Goal: Information Seeking & Learning: Learn about a topic

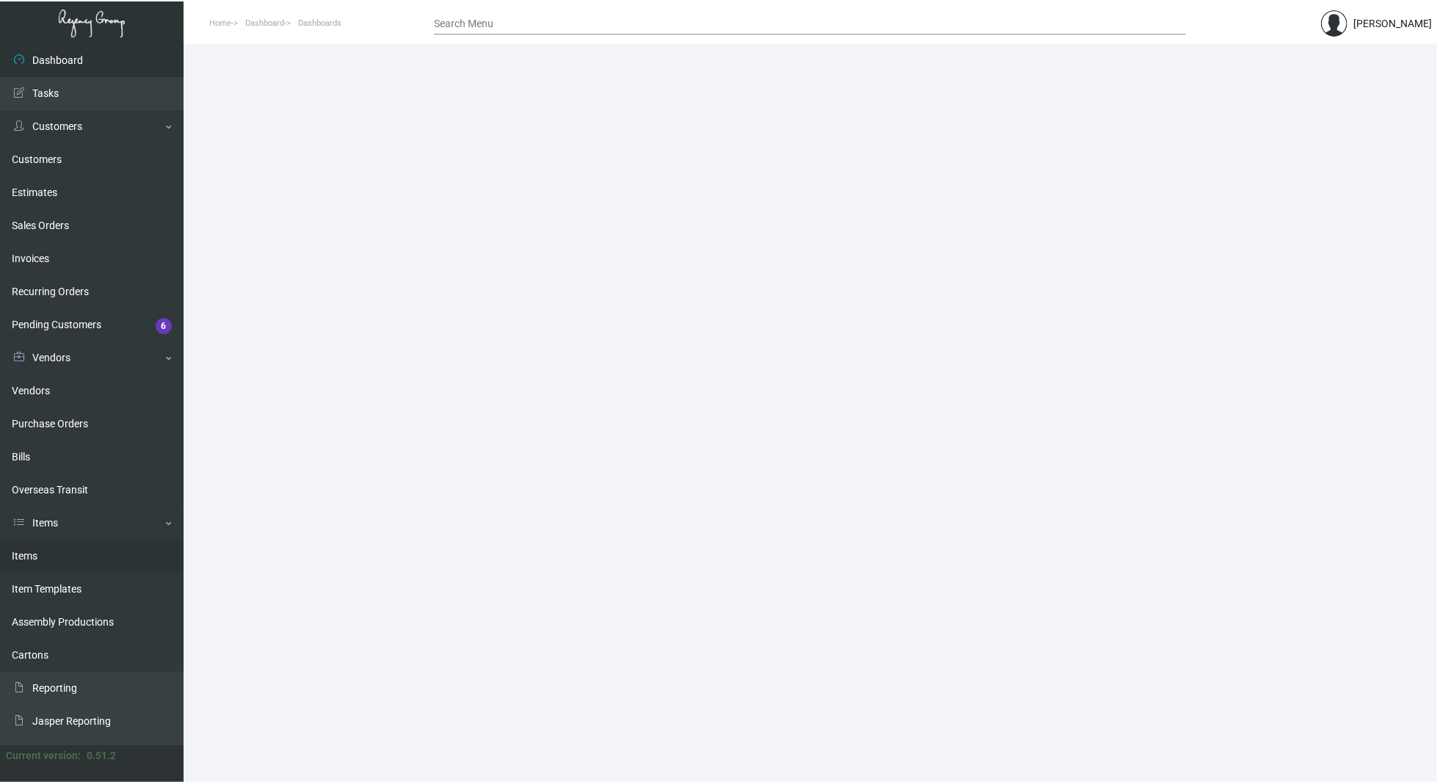
click at [60, 555] on link "Items" at bounding box center [92, 556] width 184 height 33
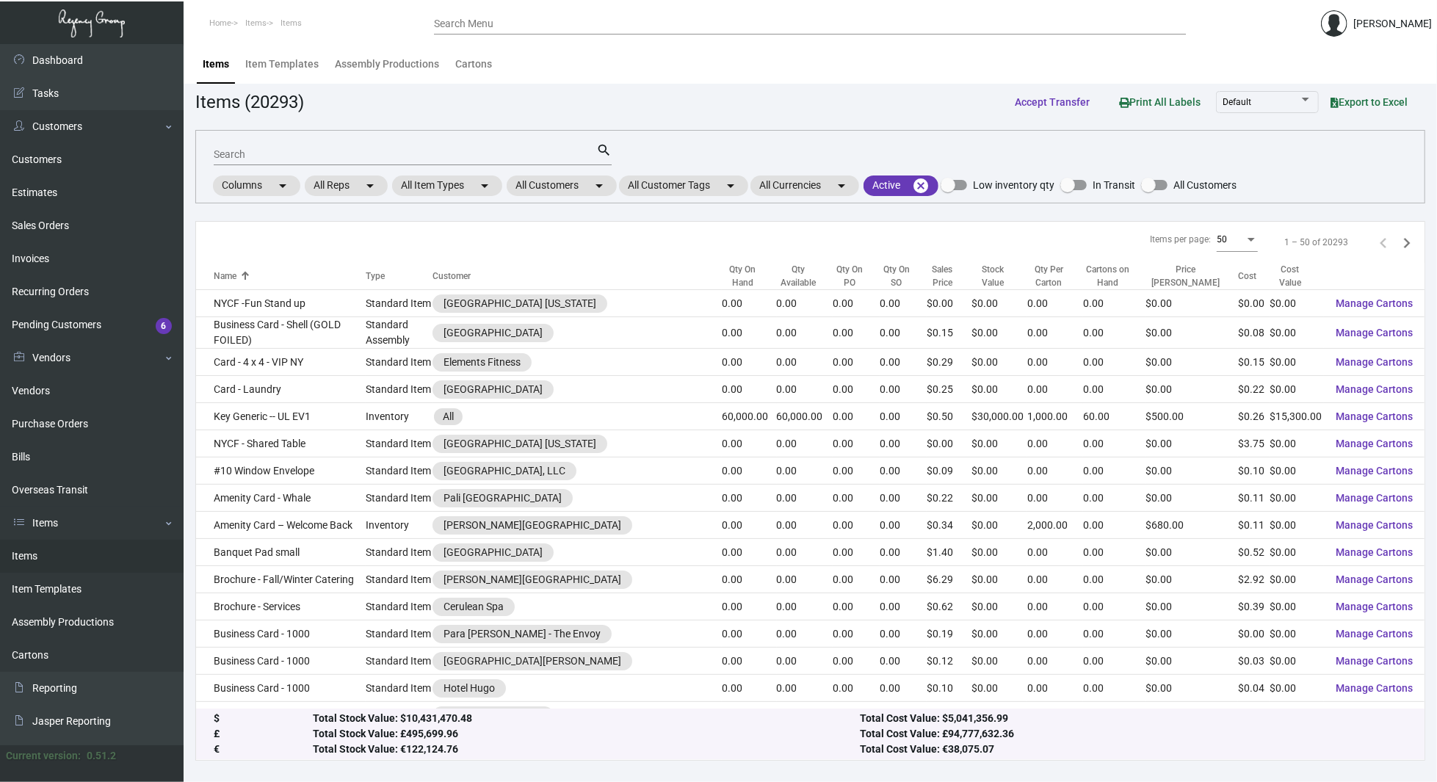
click at [417, 156] on input "Search" at bounding box center [405, 155] width 383 height 12
type input "business card"
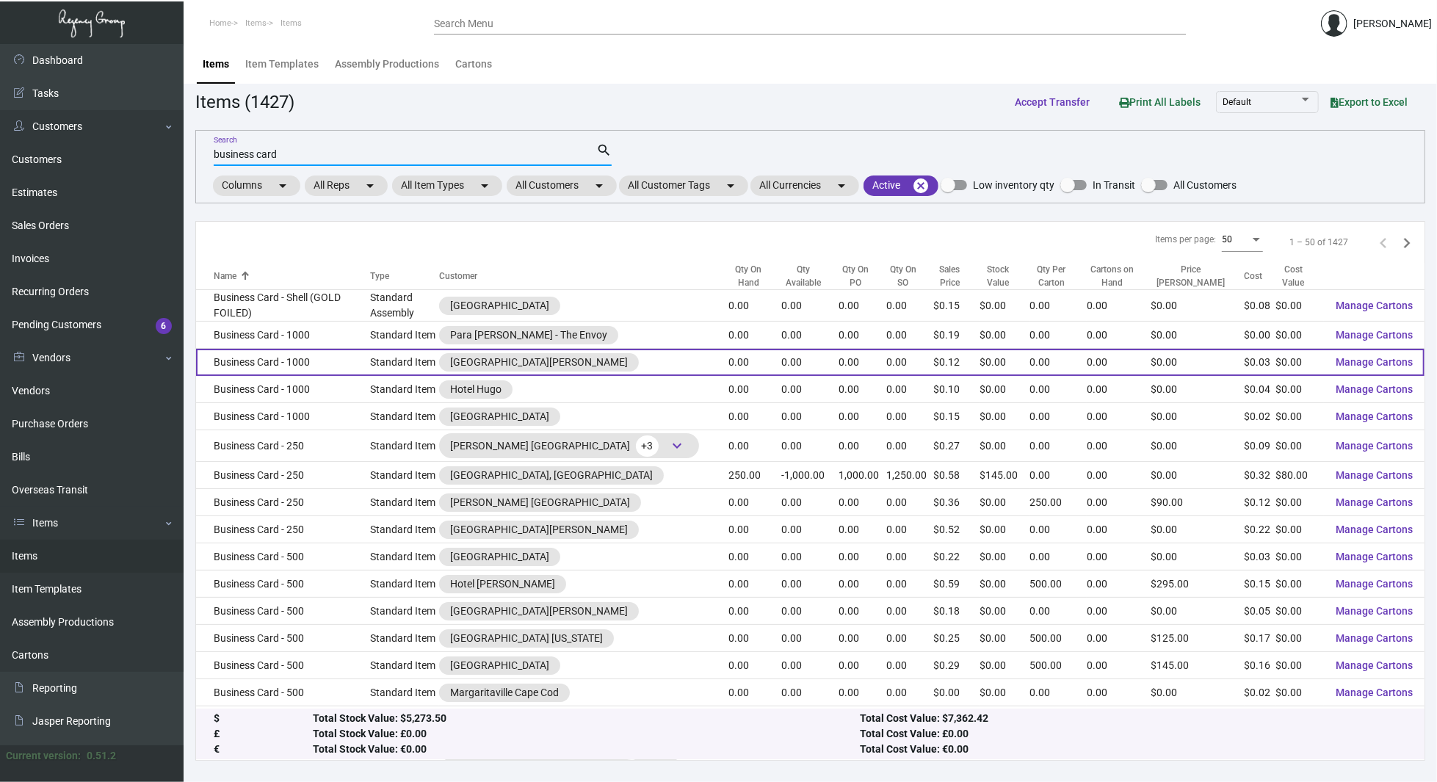
click at [315, 353] on td "Business Card - 1000" at bounding box center [283, 362] width 174 height 27
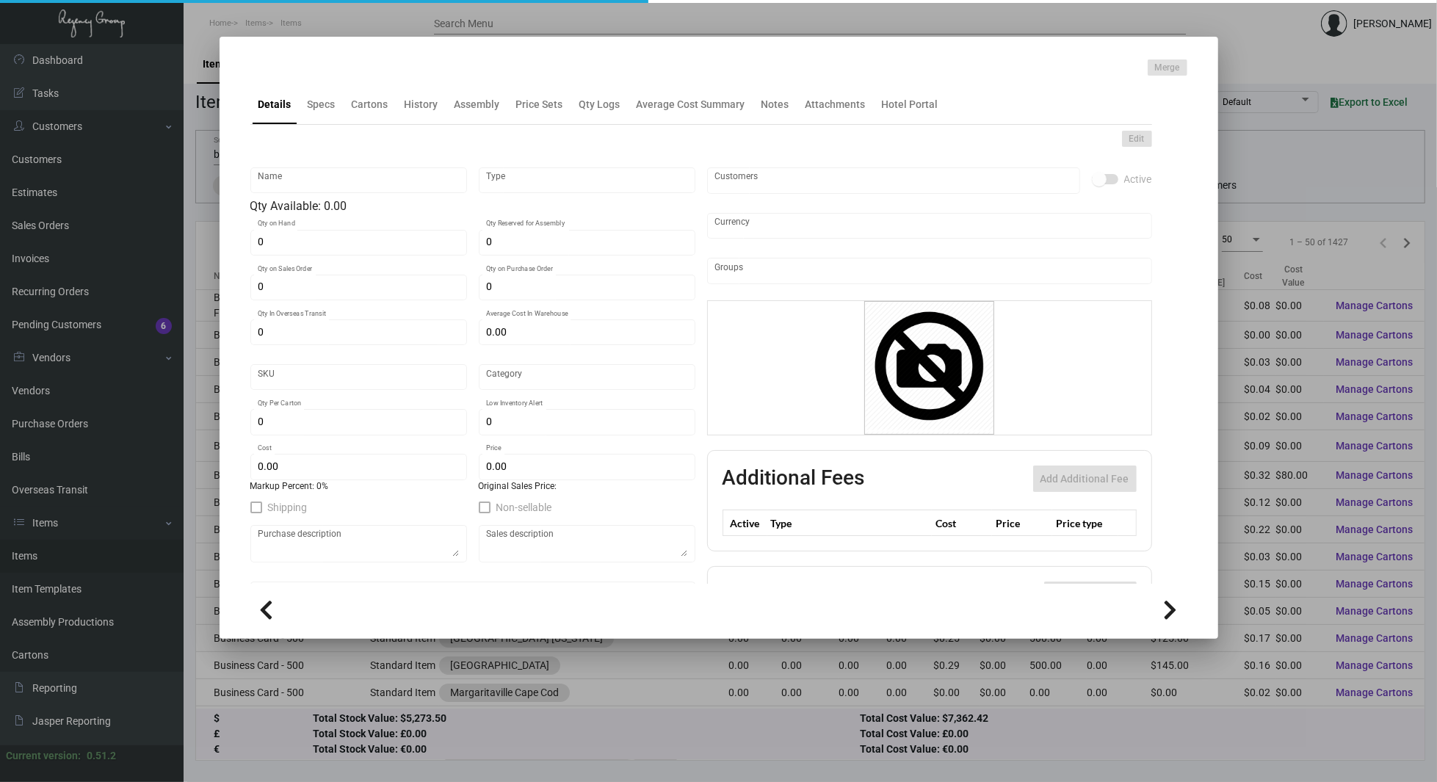
type input "Business Card - 1000"
type input "Standard Item"
type input "$ 0.00"
type input "Standard"
type input "$ 0.027"
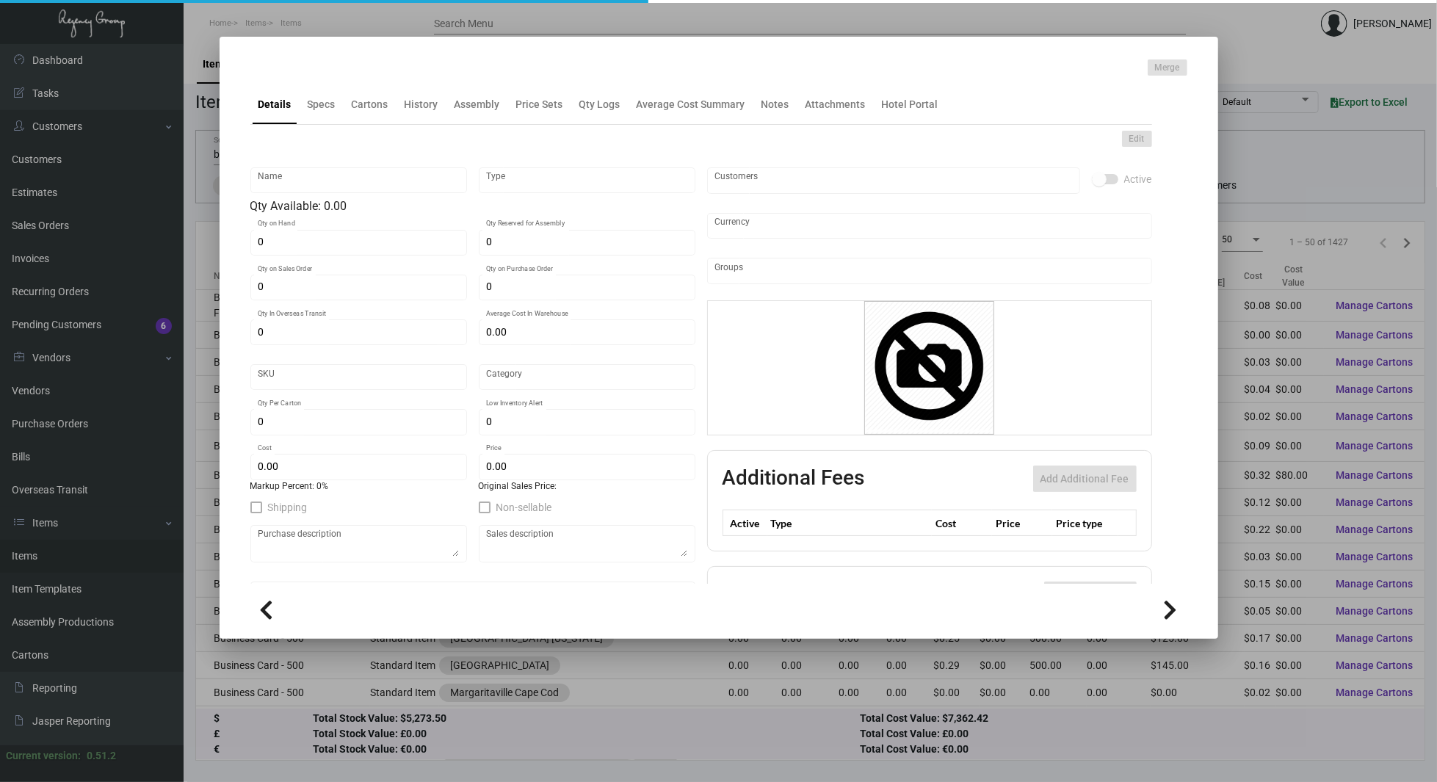
type input "$ 0.115"
checkbox input "true"
type input "United States Dollar $"
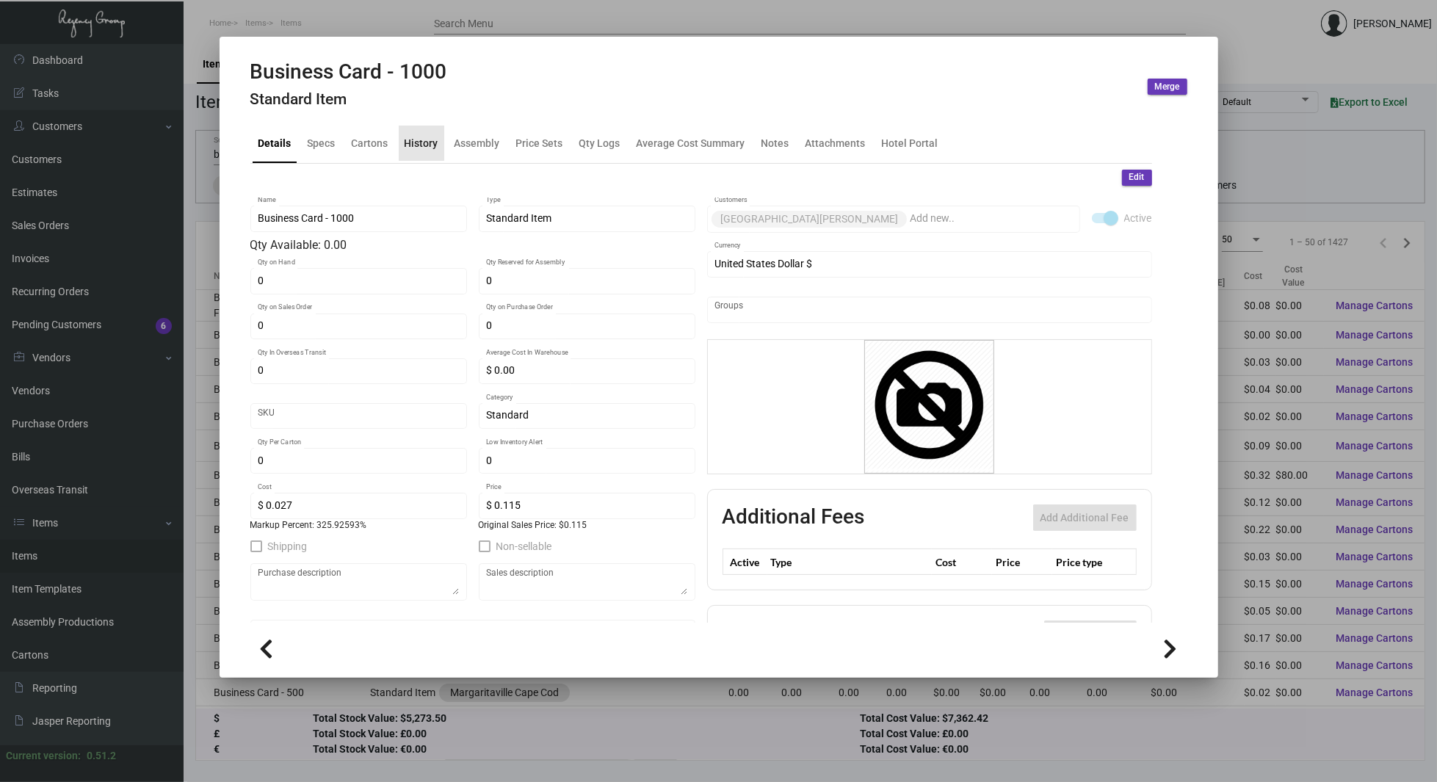
click at [420, 134] on div "History" at bounding box center [422, 143] width 46 height 35
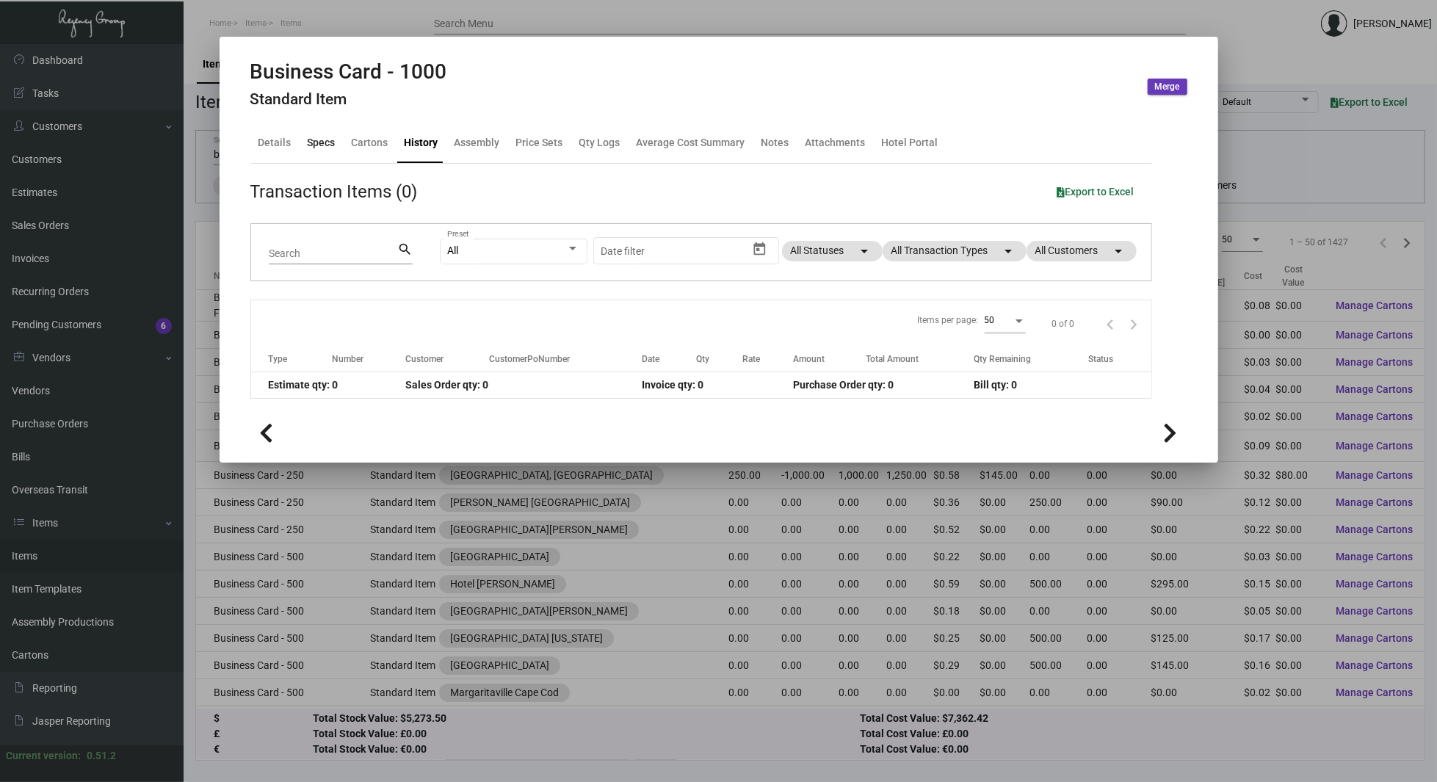
click at [333, 142] on div "Specs" at bounding box center [322, 142] width 28 height 15
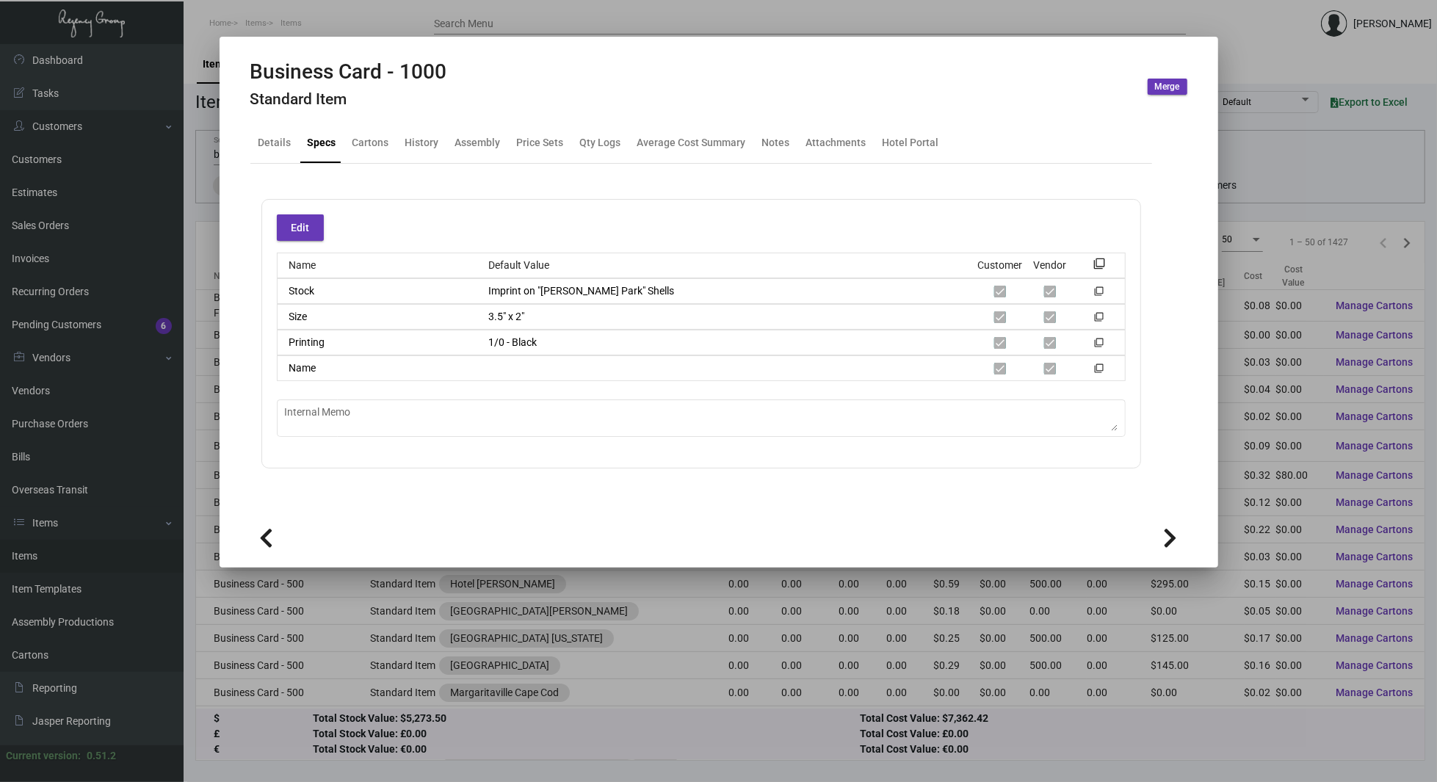
click at [1165, 526] on button at bounding box center [1171, 537] width 33 height 33
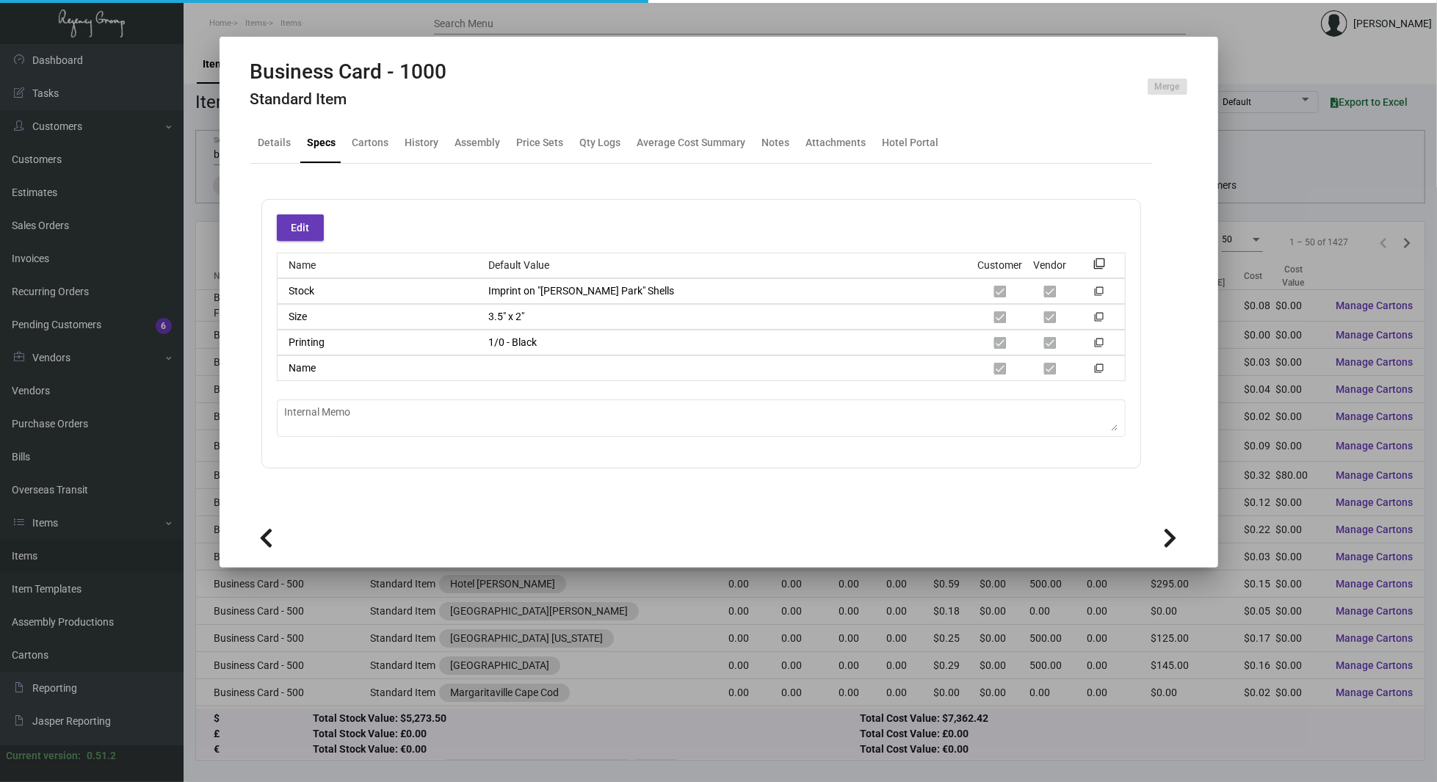
type textarea "Sell for 1,000 = $99 Masters at BCT - Use 1/0 PMS Pricing Grid for cost"
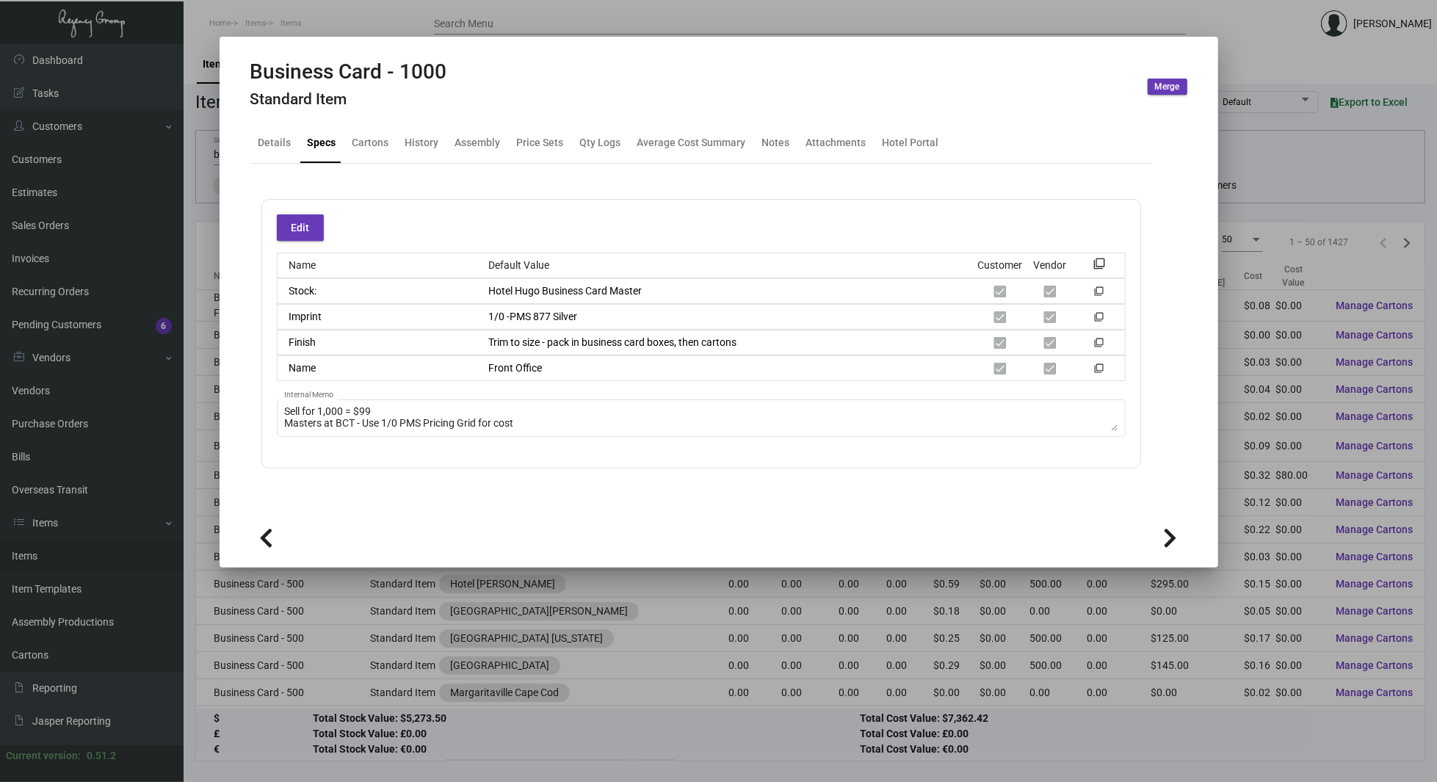
click at [1169, 541] on icon at bounding box center [1171, 538] width 14 height 22
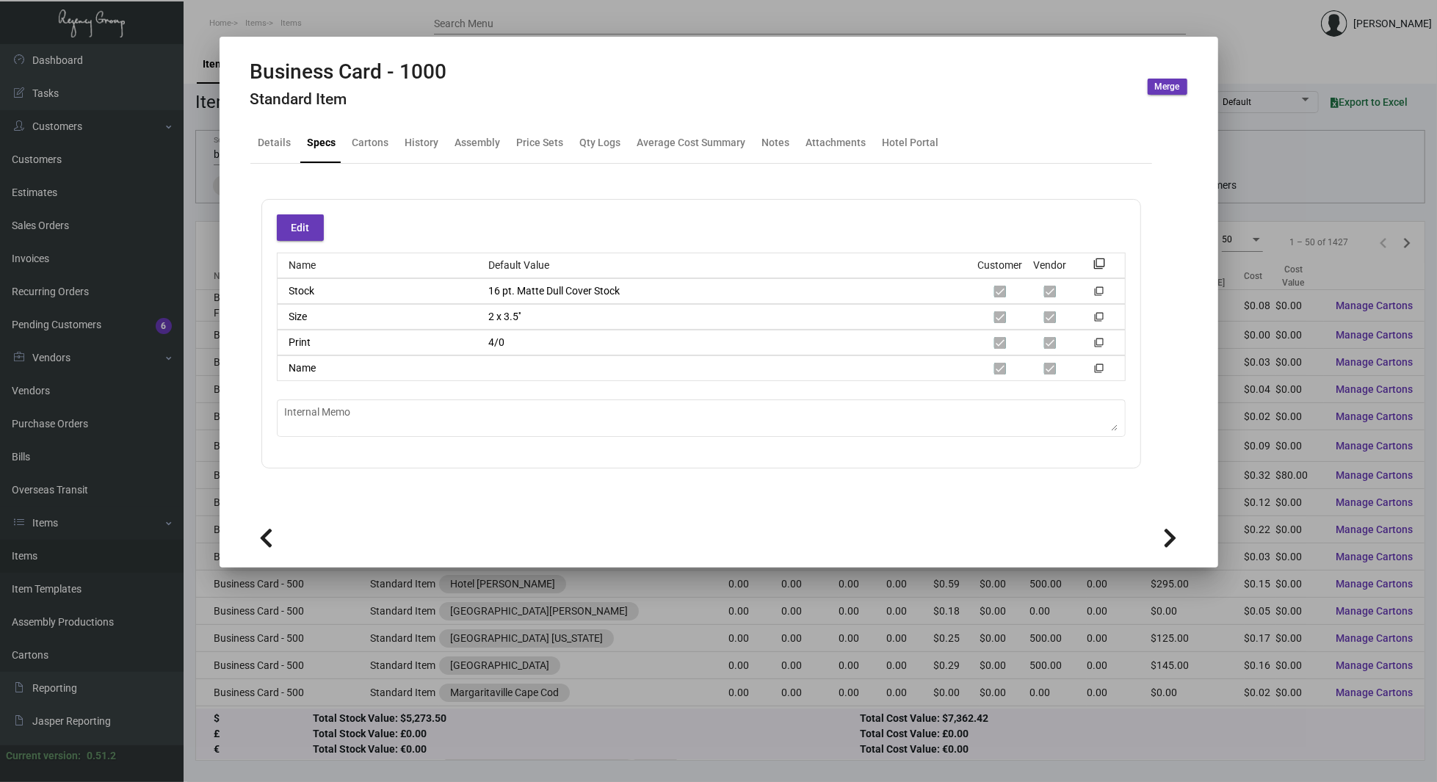
click at [1168, 538] on icon at bounding box center [1171, 538] width 14 height 22
click at [270, 538] on icon at bounding box center [267, 538] width 14 height 22
click at [1166, 539] on icon at bounding box center [1171, 538] width 14 height 22
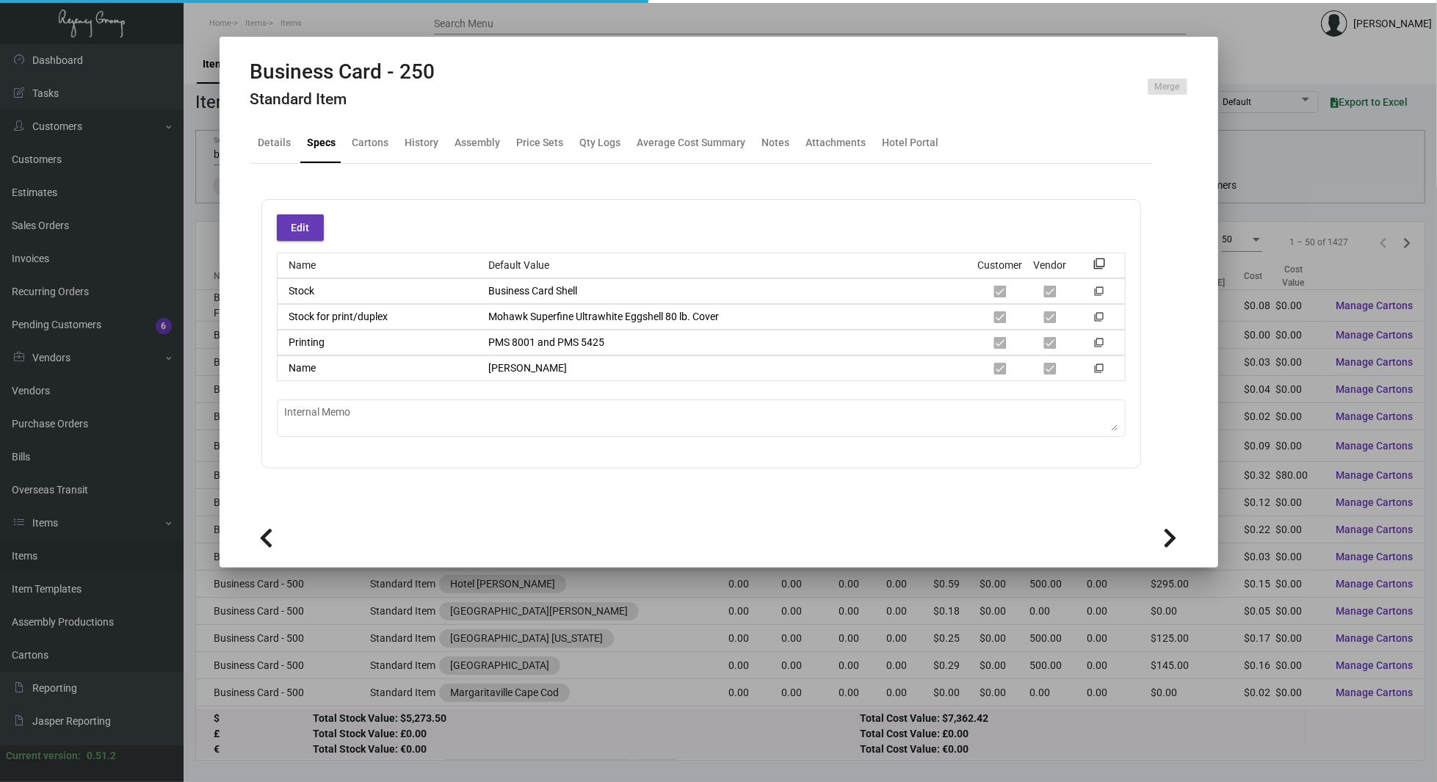
type textarea "11 May - Chicago Cards moved to Team Concept imprints: 1/0 pms 250, 500, or 1,0…"
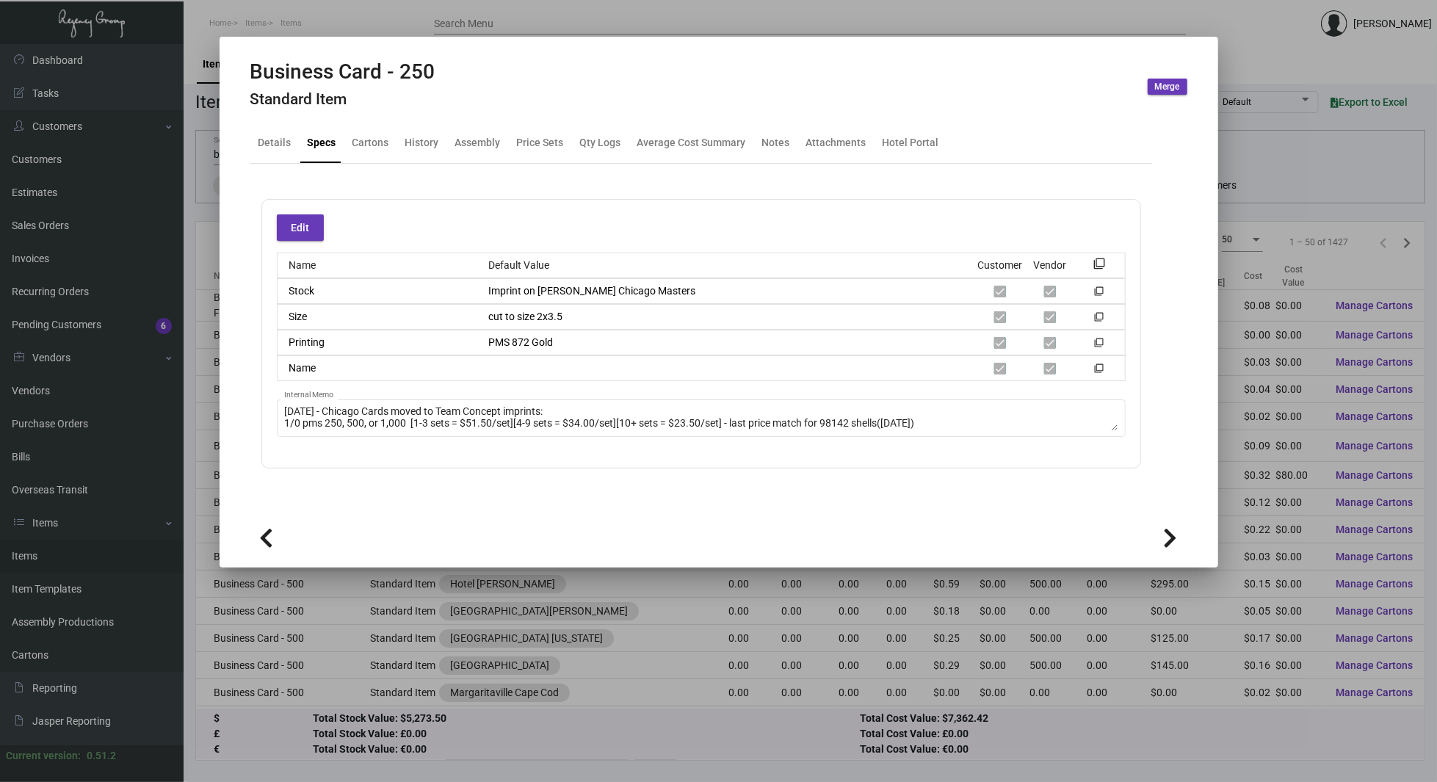
click at [1166, 539] on icon at bounding box center [1171, 538] width 14 height 22
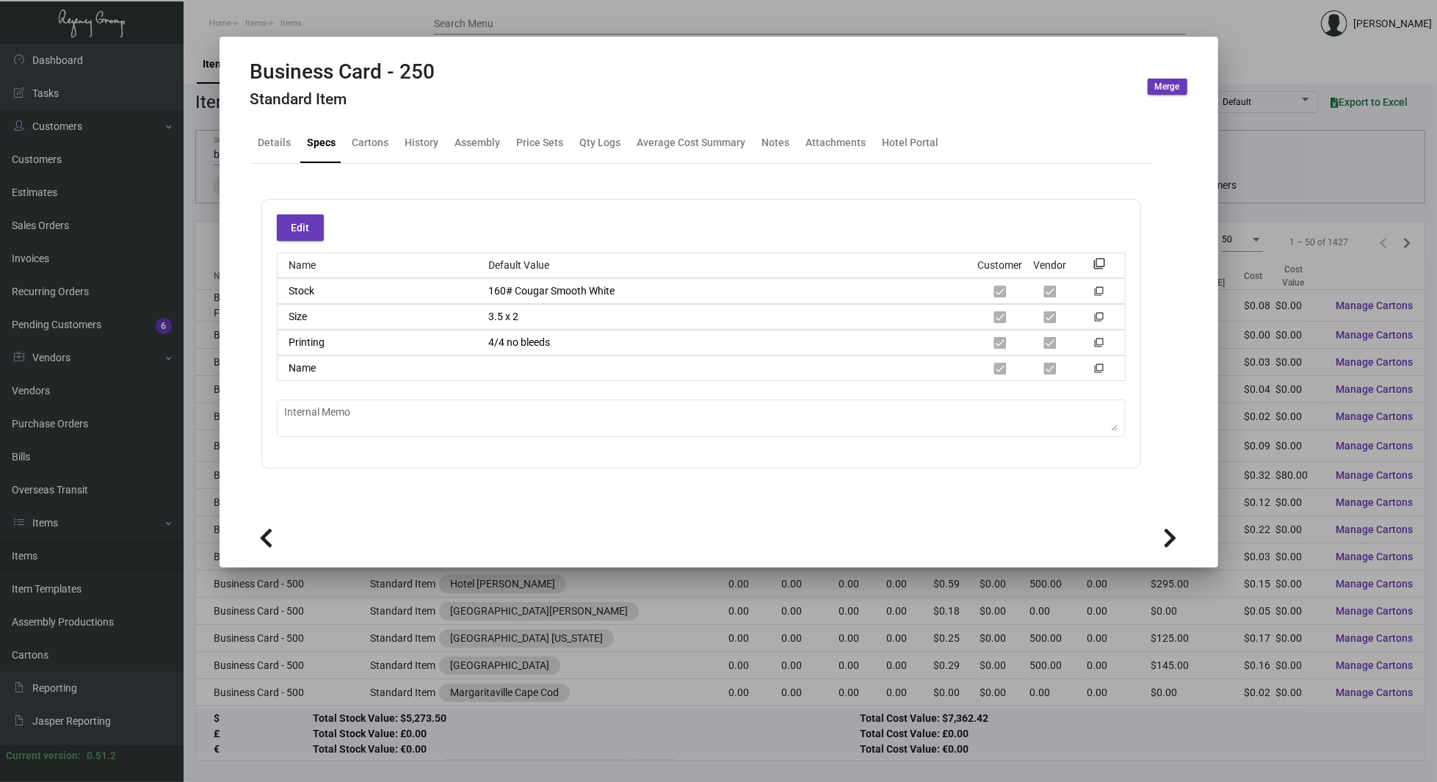
click at [1166, 539] on icon at bounding box center [1171, 538] width 14 height 22
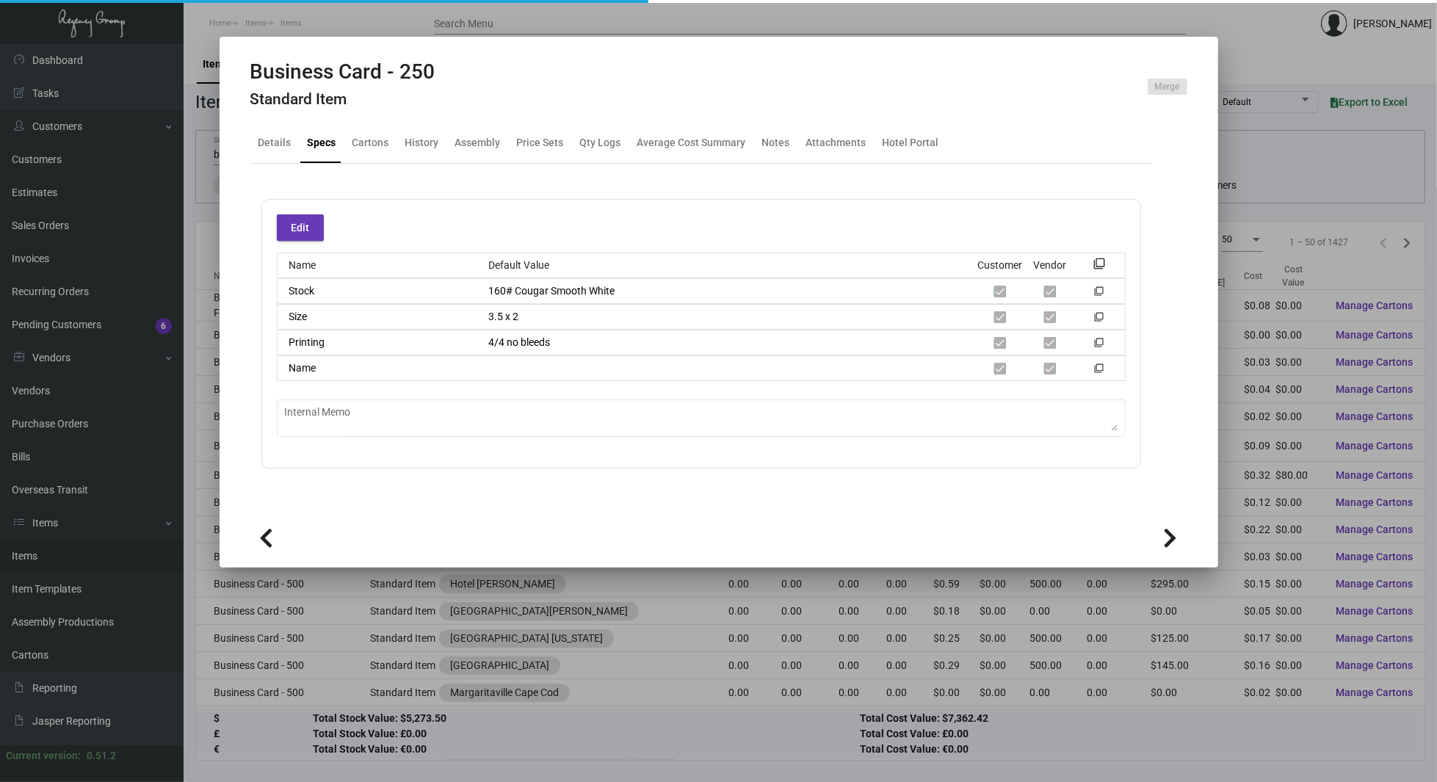
type textarea "Convert File to CMYK: Selling Price = $65 To be printed @ 4 Over"
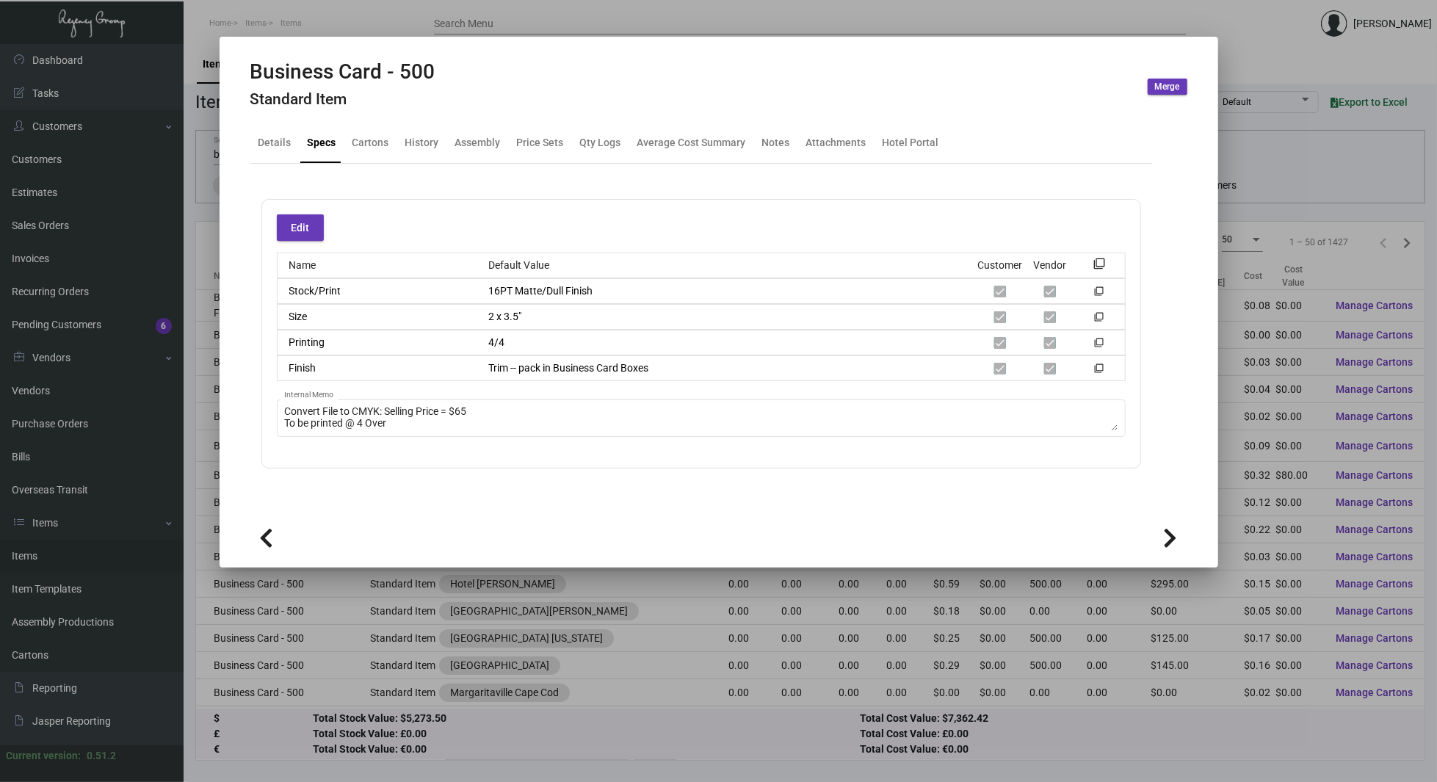
click at [1166, 539] on icon at bounding box center [1171, 538] width 14 height 22
